Goal: Information Seeking & Learning: Understand process/instructions

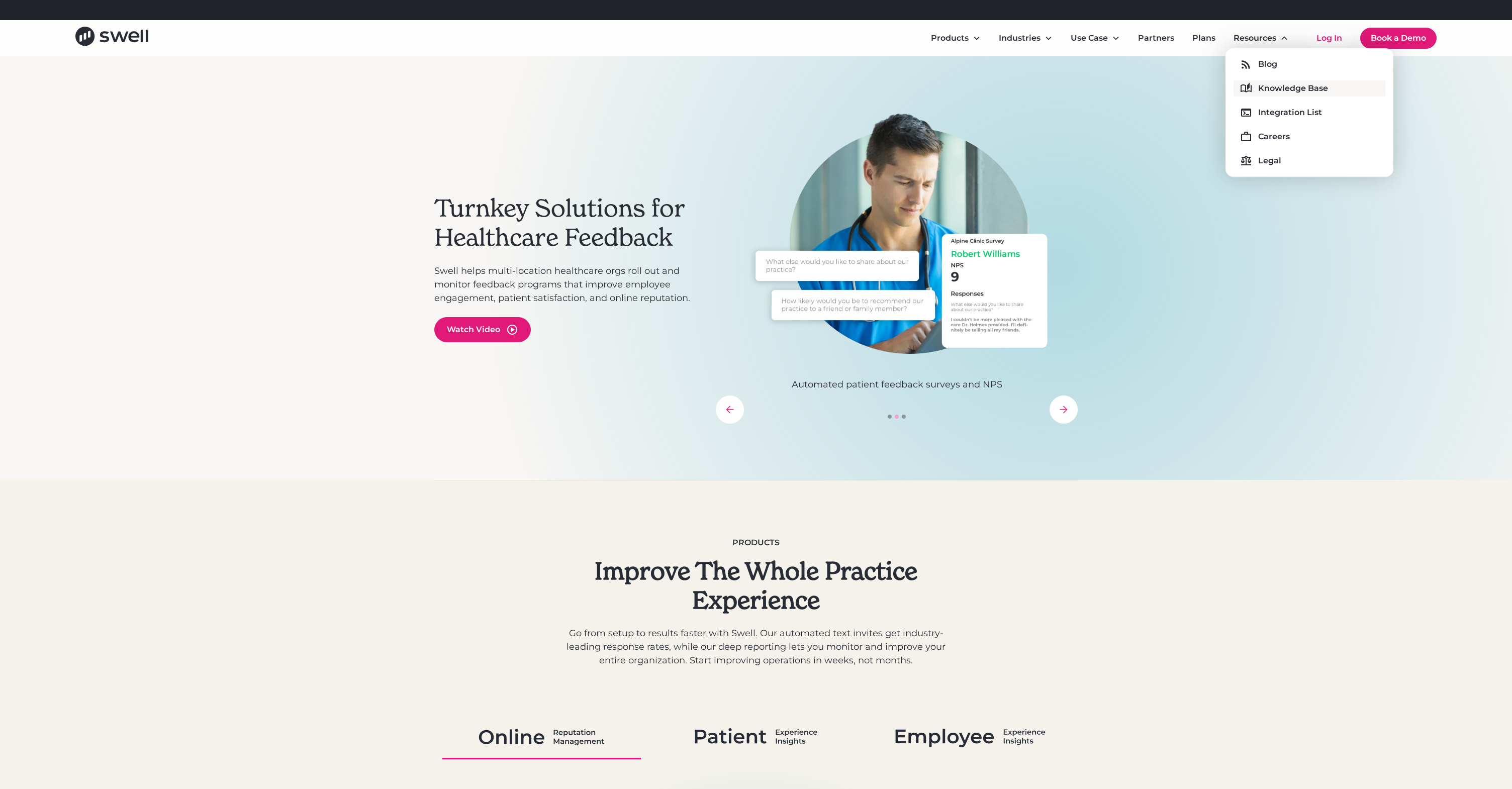
click at [1269, 83] on div "Knowledge Base" at bounding box center [1293, 88] width 70 height 12
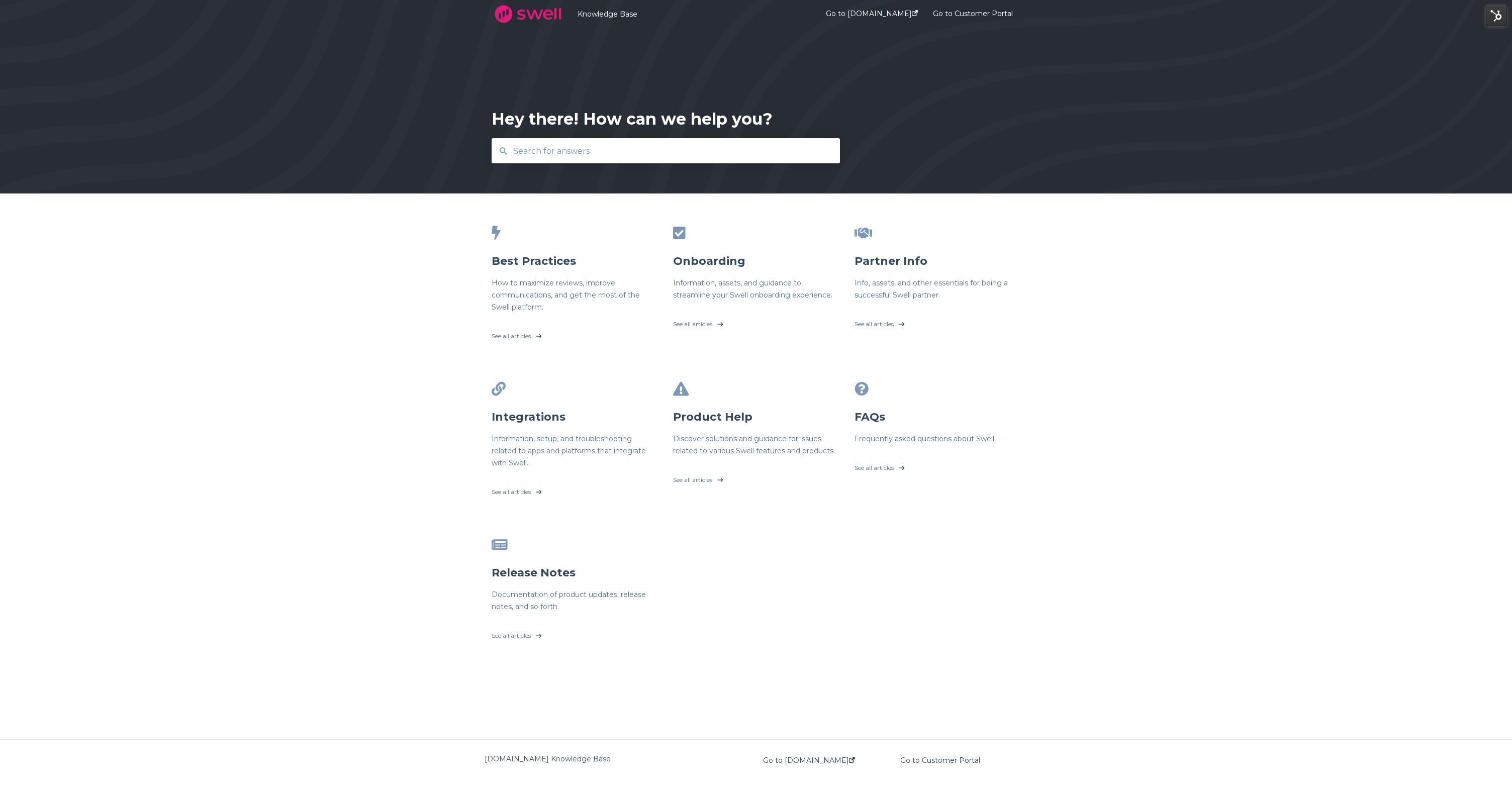
click at [791, 160] on input "text" at bounding box center [666, 151] width 318 height 22
type input "upload"
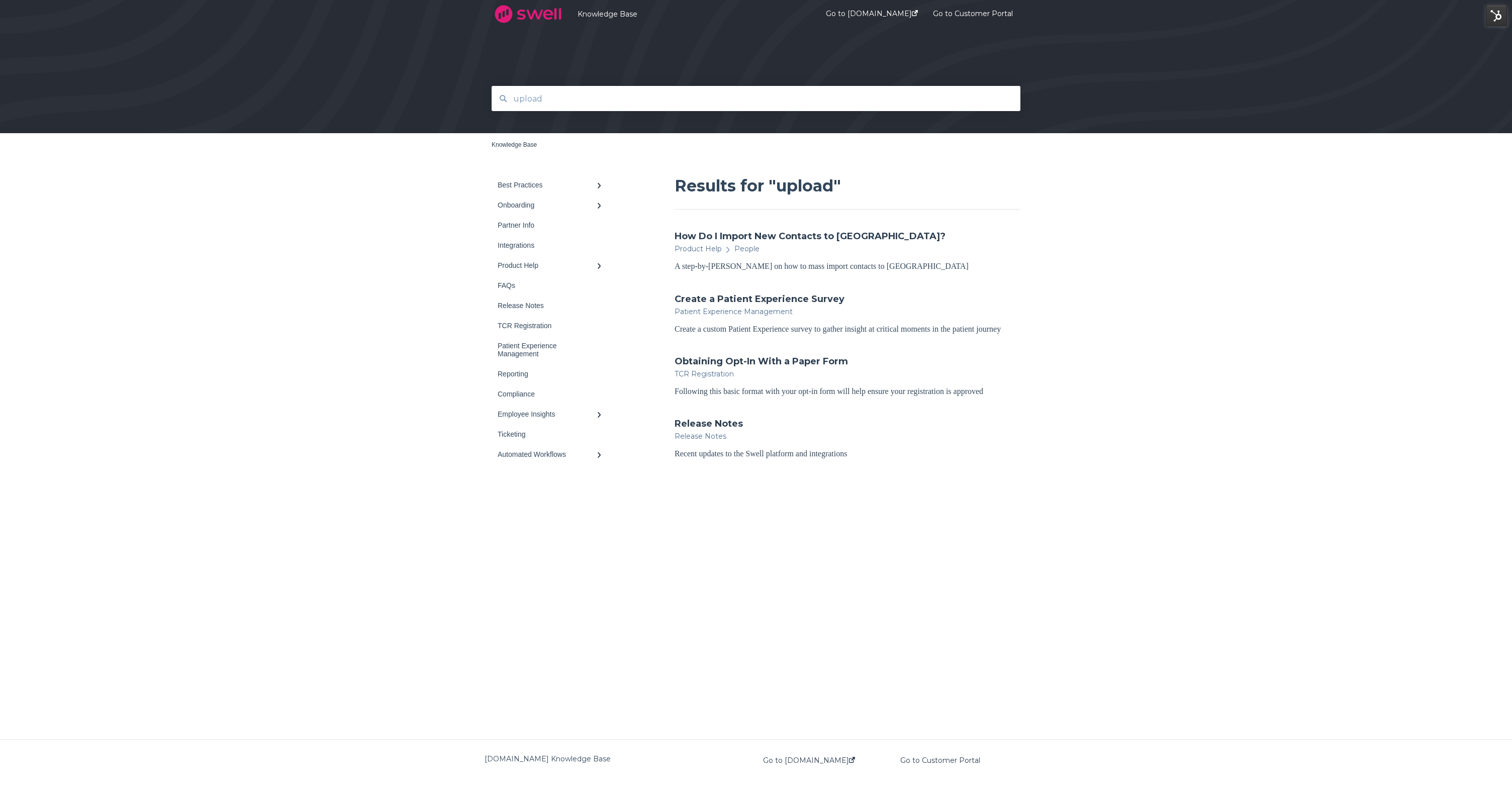
click at [762, 229] on div "Results for "upload" How Do I Import New Contacts to Swell? Product Help People…" at bounding box center [847, 317] width 346 height 285
click at [761, 236] on link "How Do I Import New Contacts to Swell?" at bounding box center [810, 236] width 271 height 13
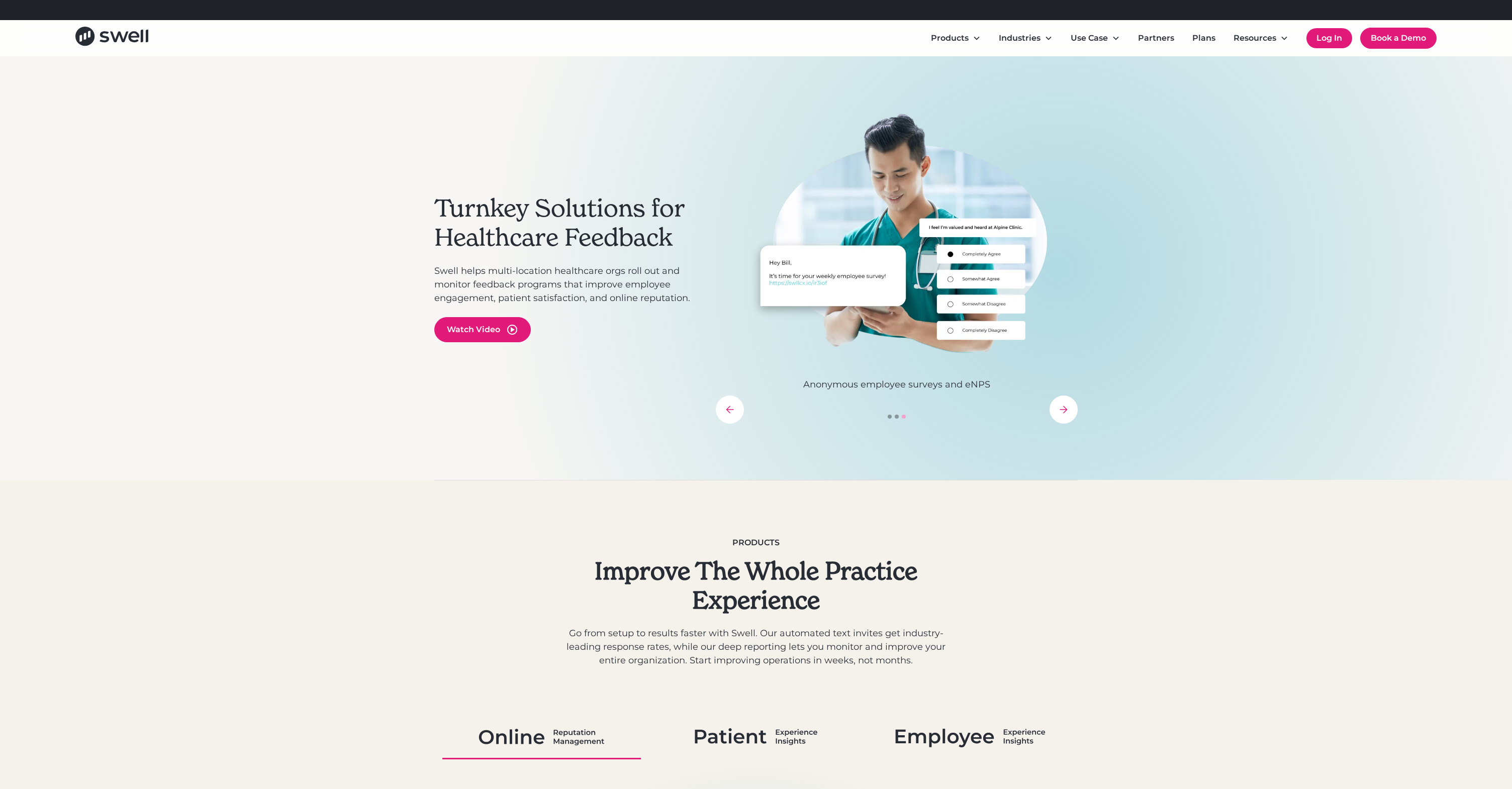
click at [1333, 39] on link "Log In" at bounding box center [1329, 38] width 46 height 20
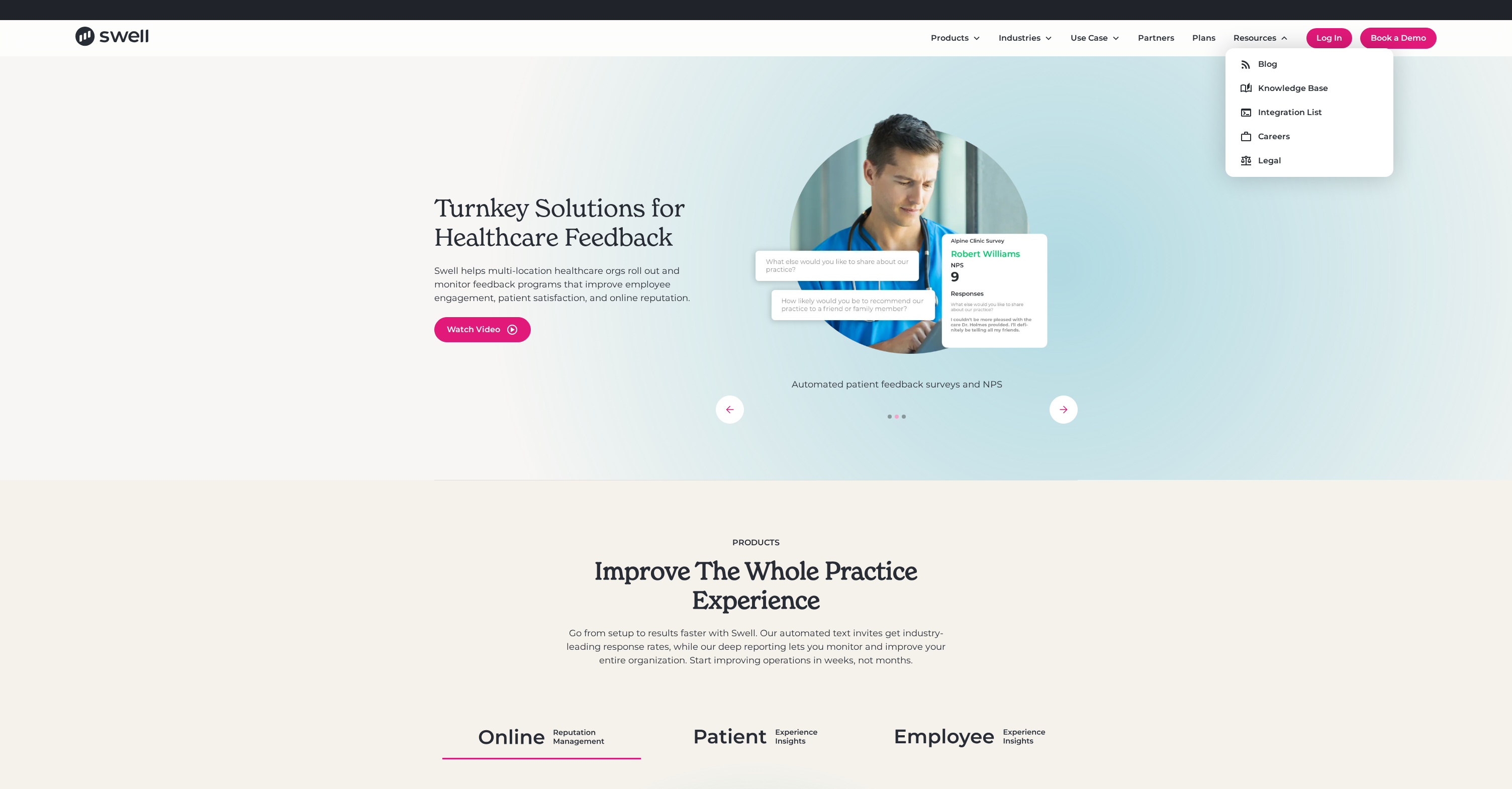
click at [1336, 36] on link "Log In" at bounding box center [1329, 38] width 46 height 20
click at [0, 0] on div "Refer a clinic, get $300! Learn More Products Online Reputation Management Pati…" at bounding box center [756, 28] width 1512 height 56
